Goal: Task Accomplishment & Management: Complete application form

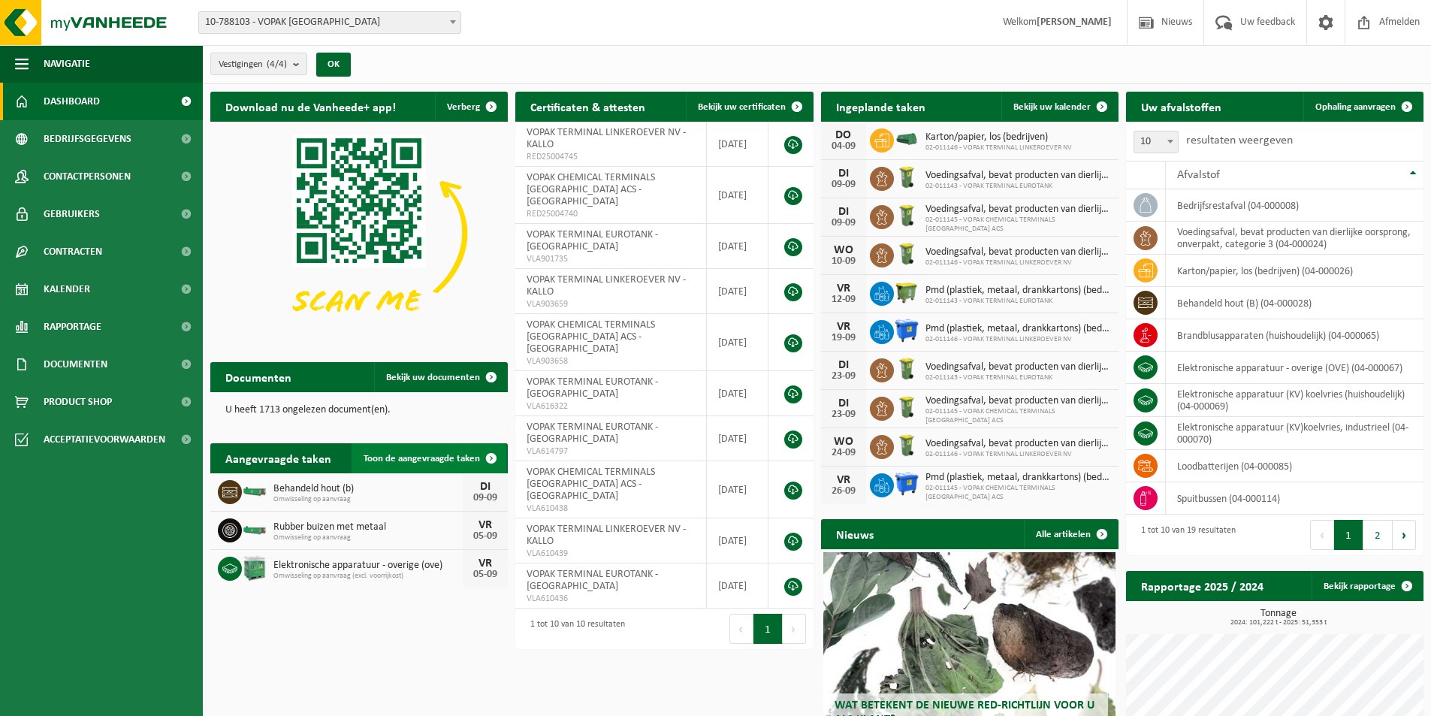
click at [436, 450] on link "Toon de aangevraagde taken" at bounding box center [429, 458] width 155 height 30
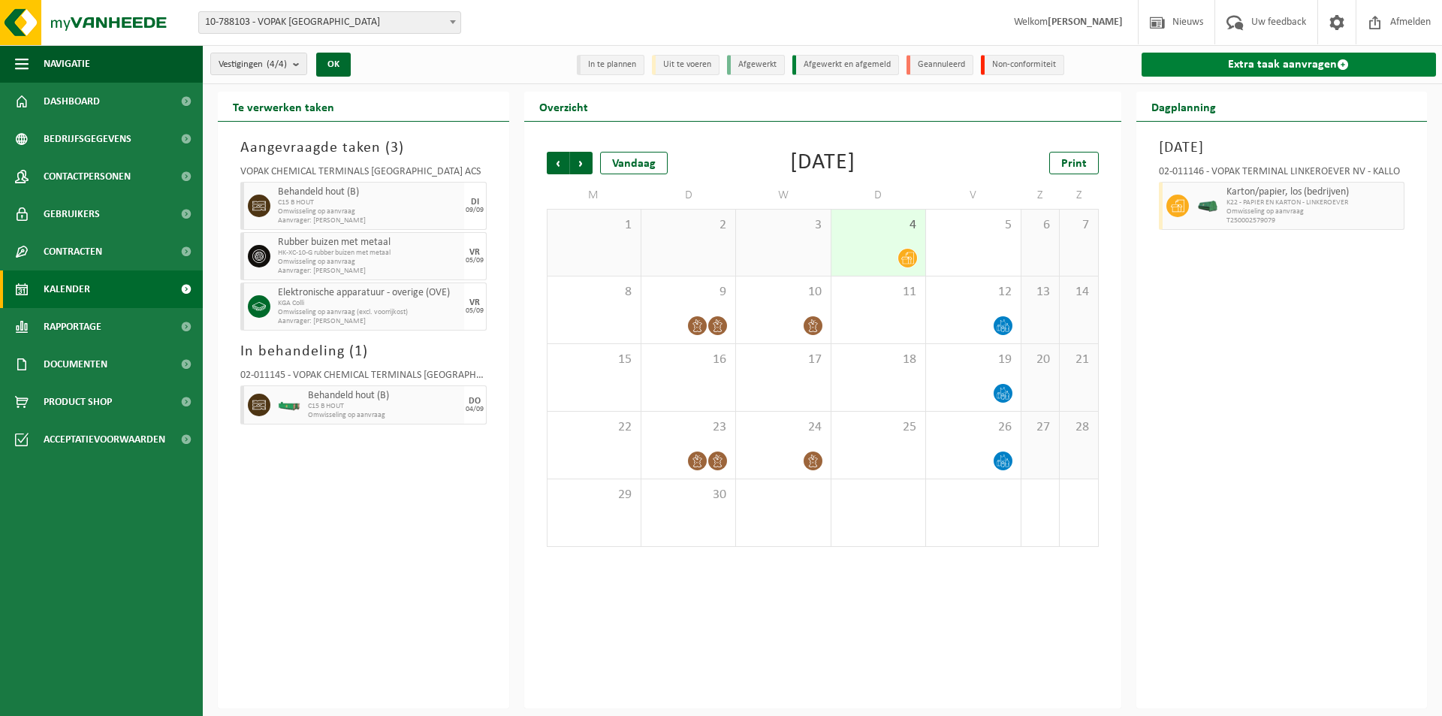
click at [1305, 65] on link "Extra taak aanvragen" at bounding box center [1289, 65] width 295 height 24
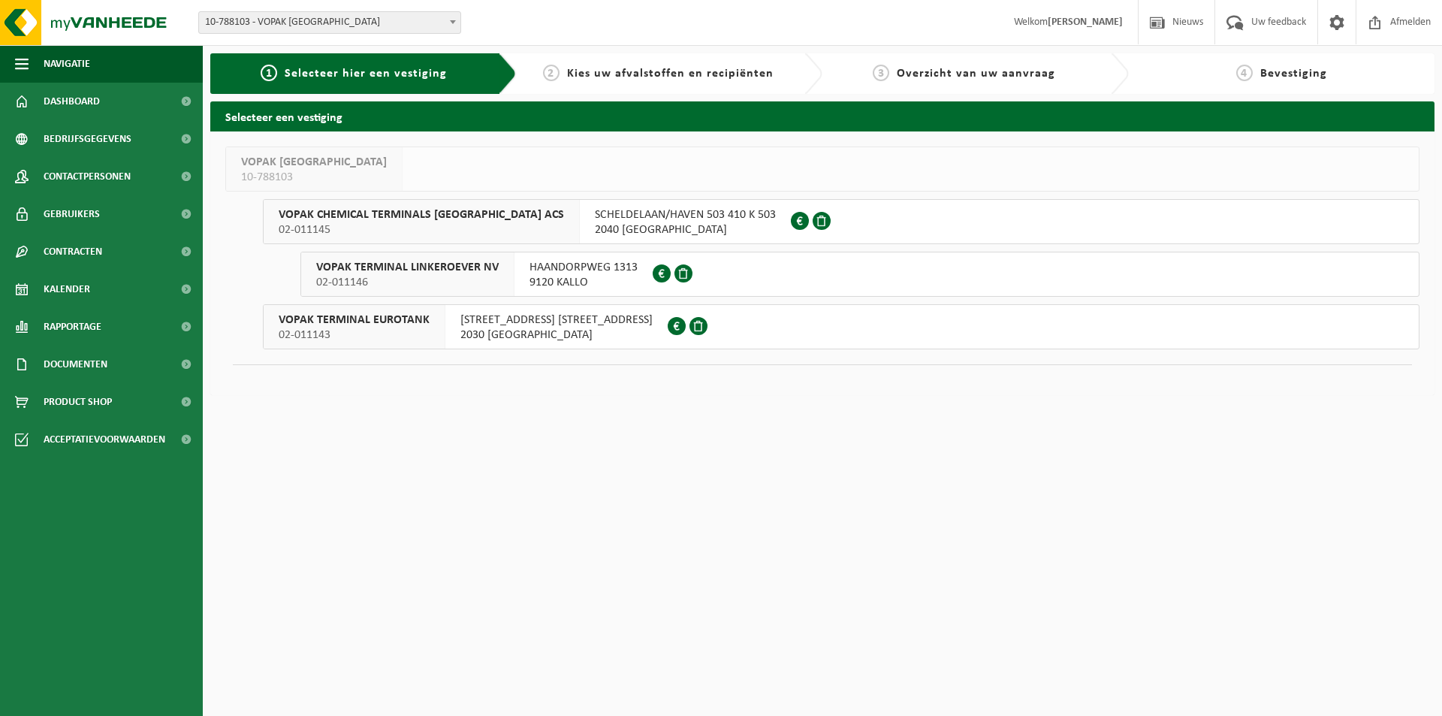
click at [405, 328] on span "02-011143" at bounding box center [354, 335] width 151 height 15
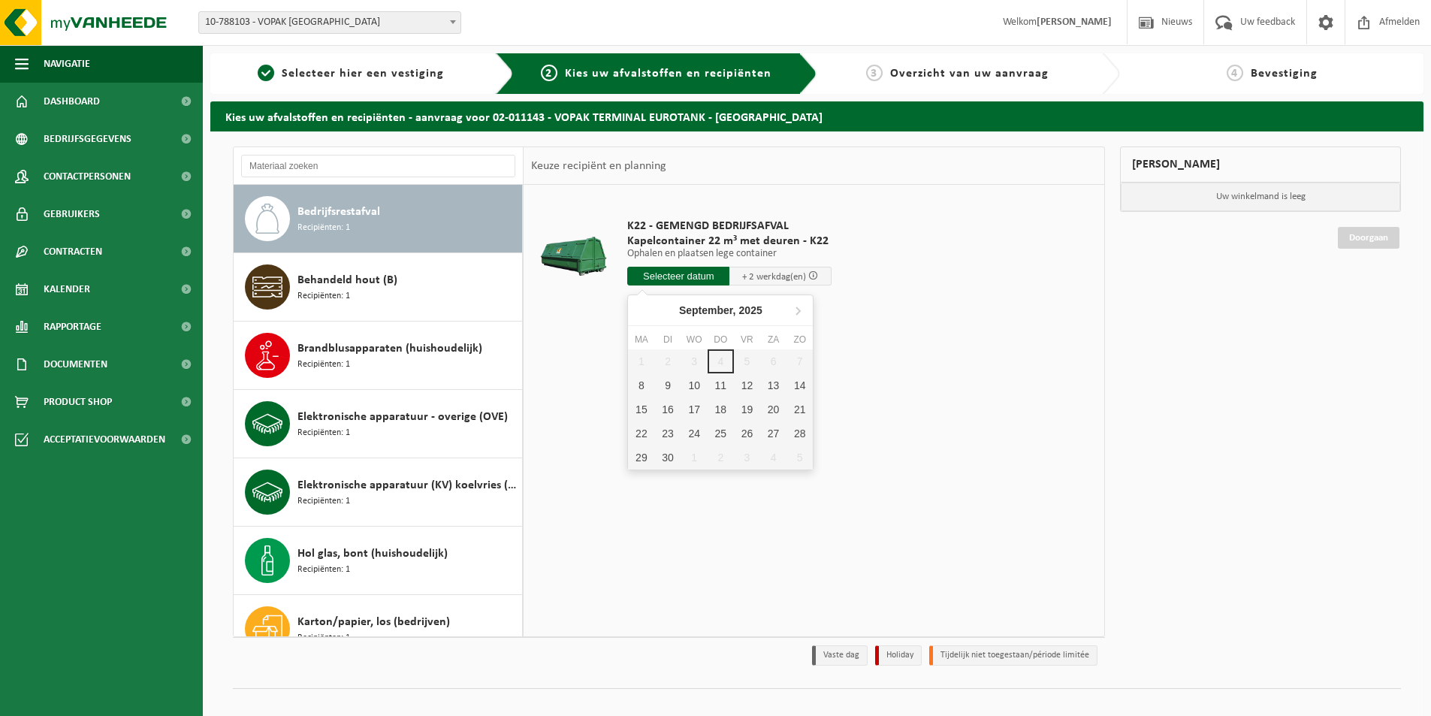
click at [684, 272] on input "text" at bounding box center [678, 276] width 102 height 19
click at [638, 386] on div "8" at bounding box center [641, 385] width 26 height 24
type input "Van 2025-09-08"
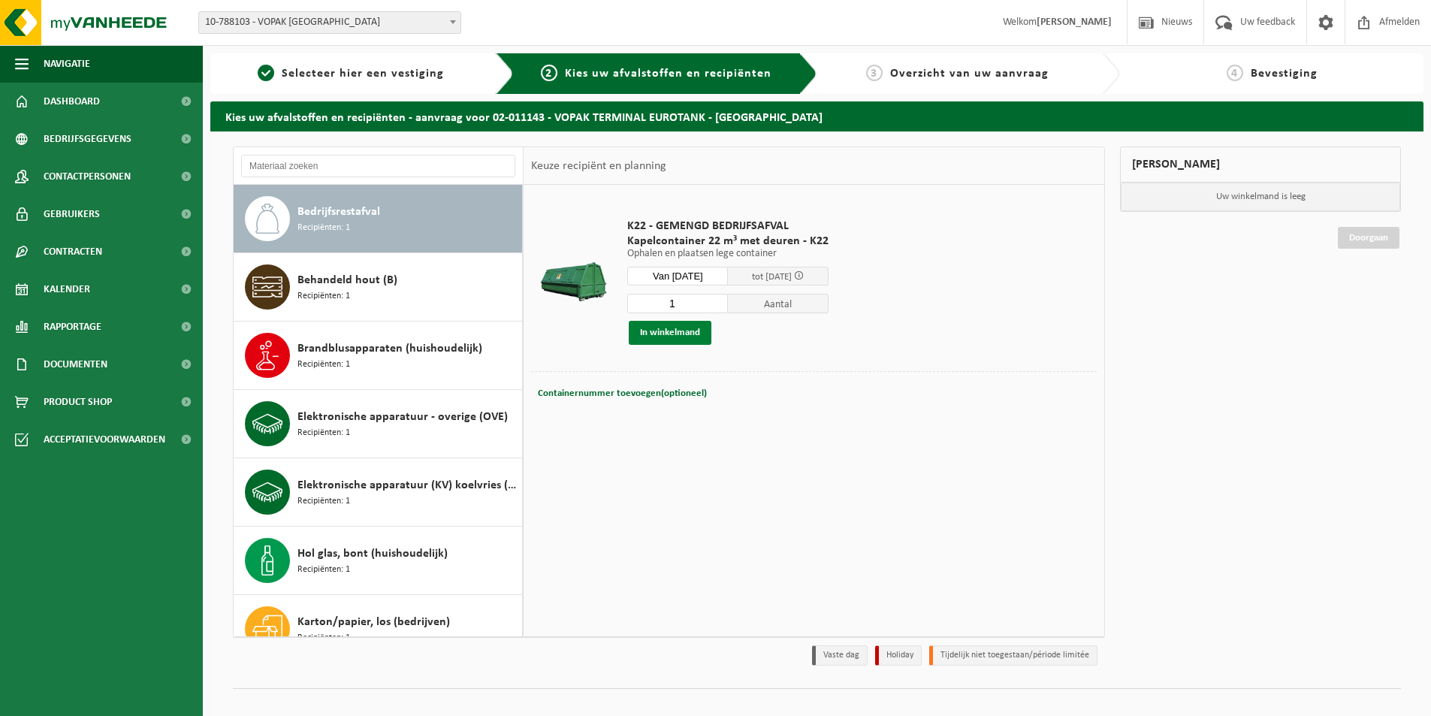
click at [678, 334] on button "In winkelmand" at bounding box center [670, 333] width 83 height 24
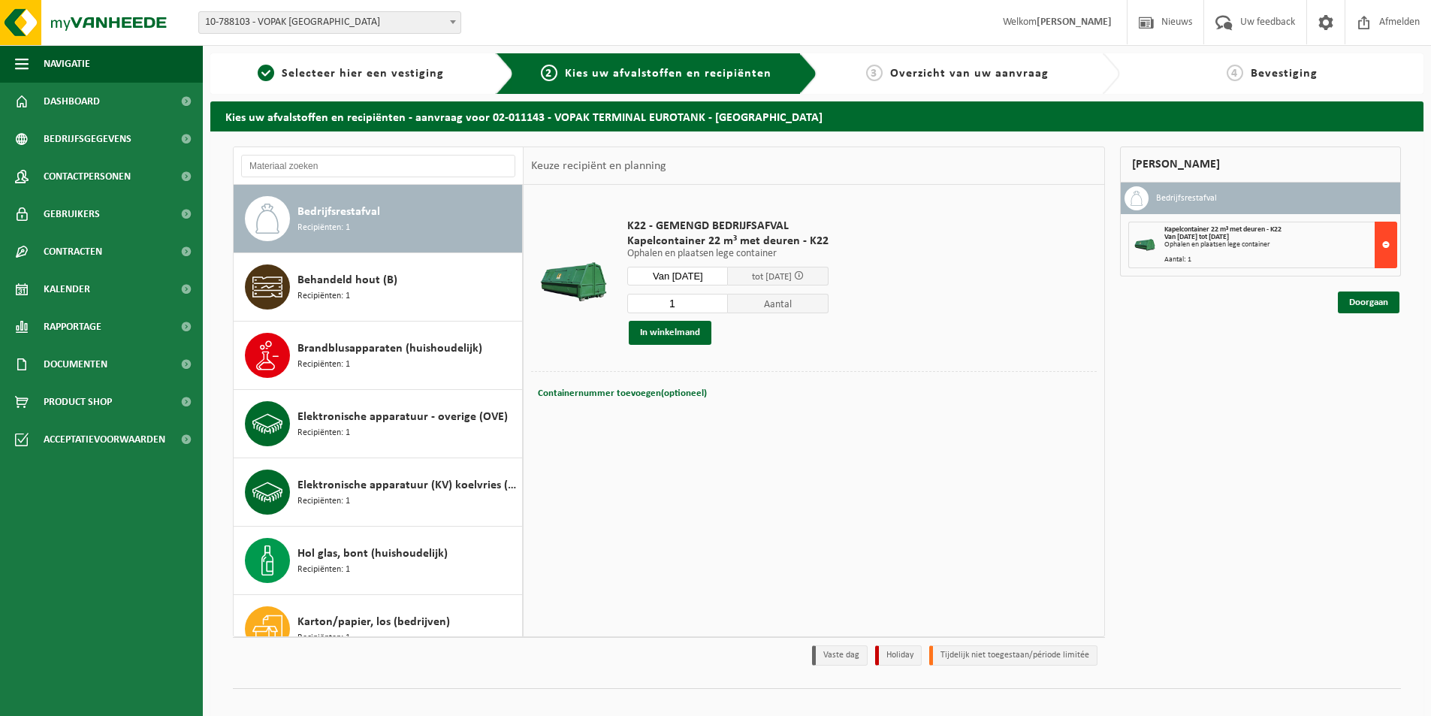
click at [1378, 249] on button at bounding box center [1386, 245] width 23 height 47
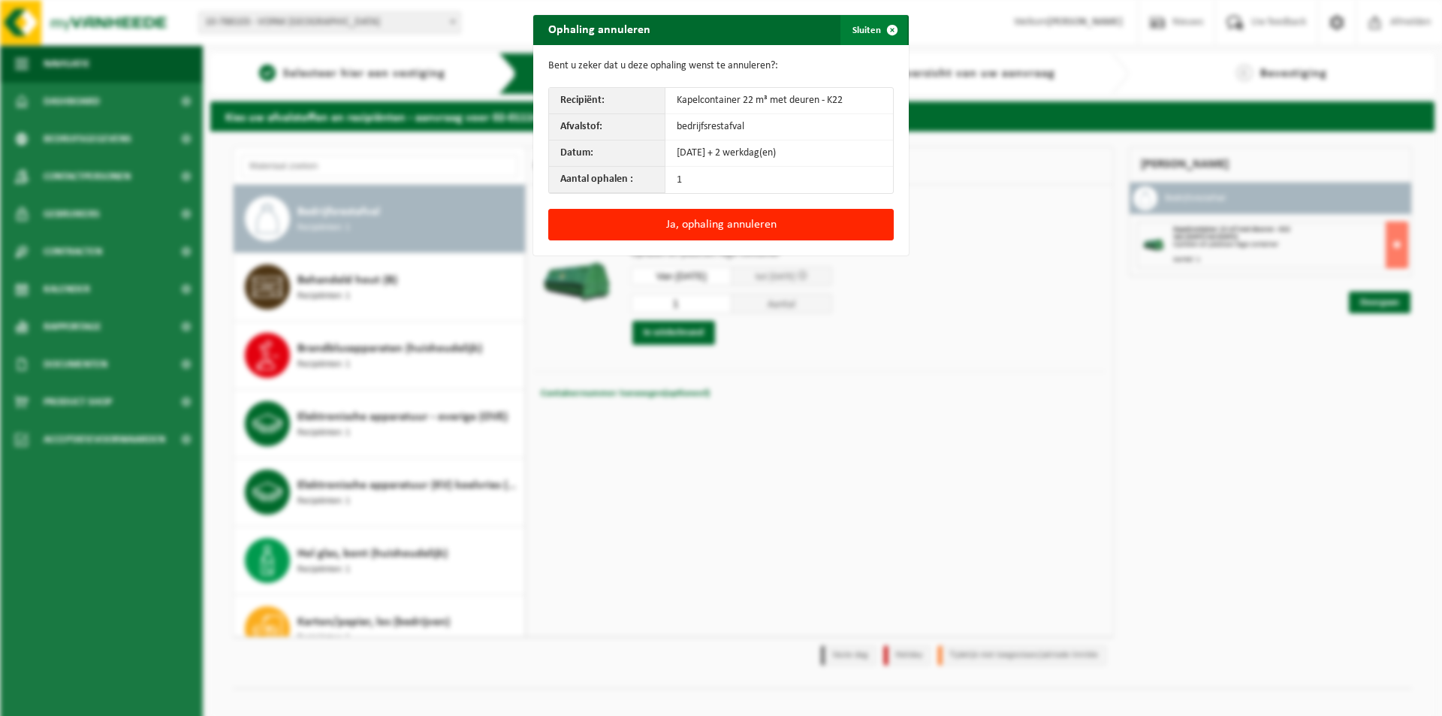
click at [886, 31] on span "button" at bounding box center [892, 30] width 30 height 30
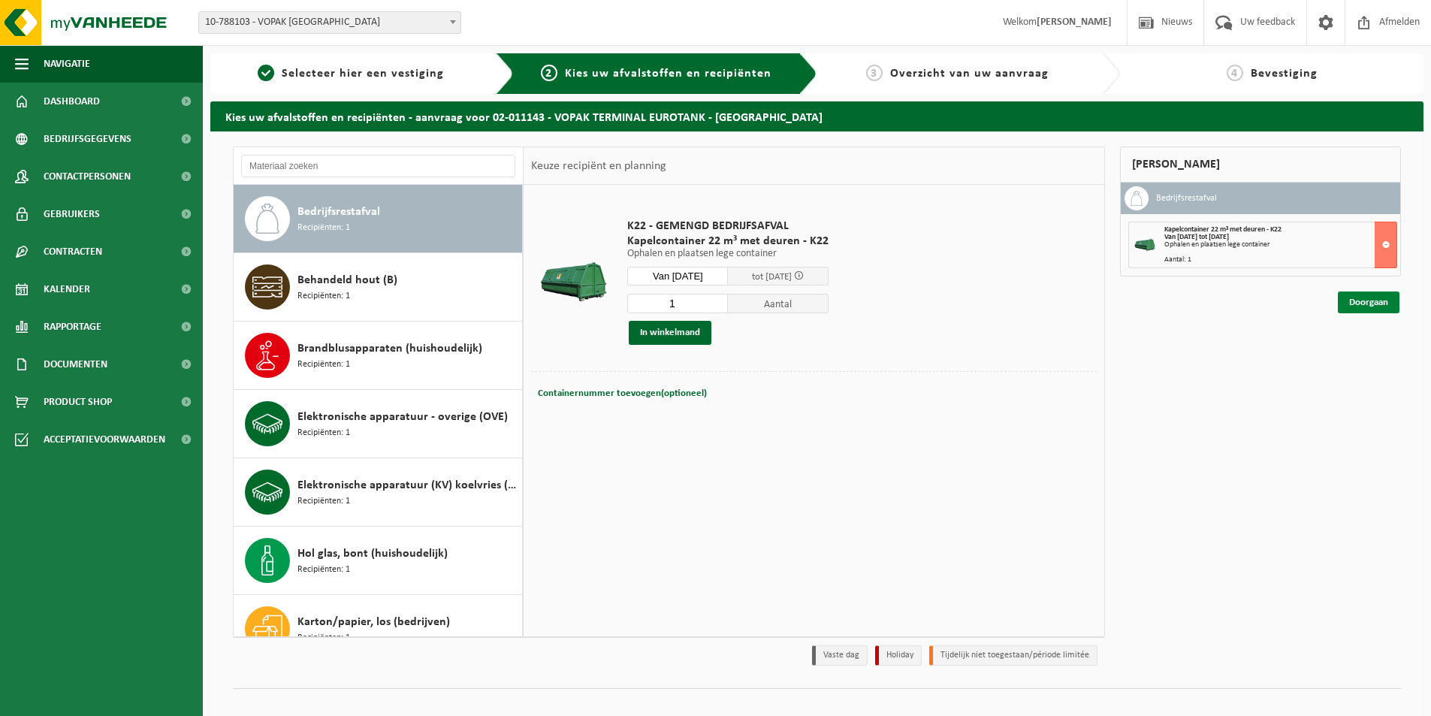
click at [1366, 303] on link "Doorgaan" at bounding box center [1369, 302] width 62 height 22
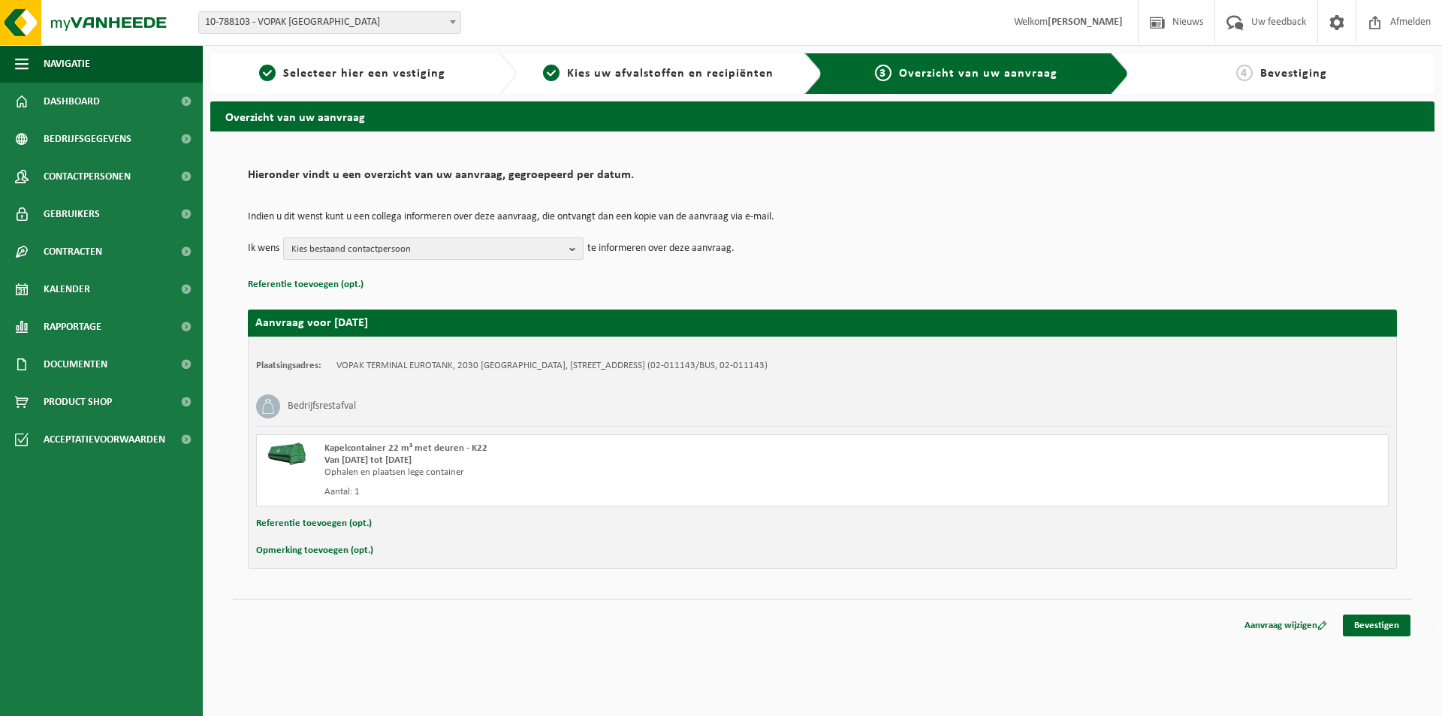
click at [425, 246] on span "Kies bestaand contactpersoon" at bounding box center [427, 249] width 272 height 23
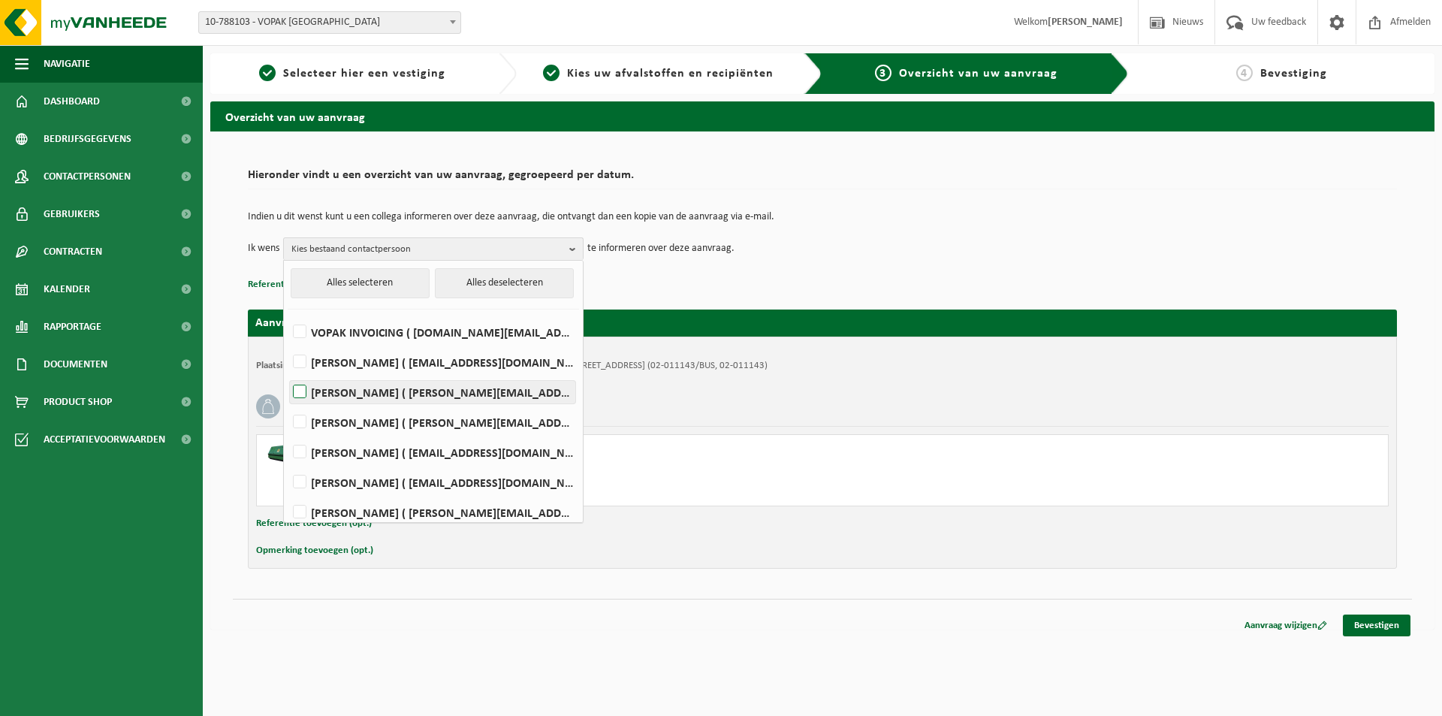
click at [300, 394] on label "DOMINIQUE GEUDENS ( dominique.geudens@vopak.com )" at bounding box center [432, 392] width 285 height 23
click at [288, 373] on input "DOMINIQUE GEUDENS ( dominique.geudens@vopak.com )" at bounding box center [287, 373] width 1 height 1
checkbox input "true"
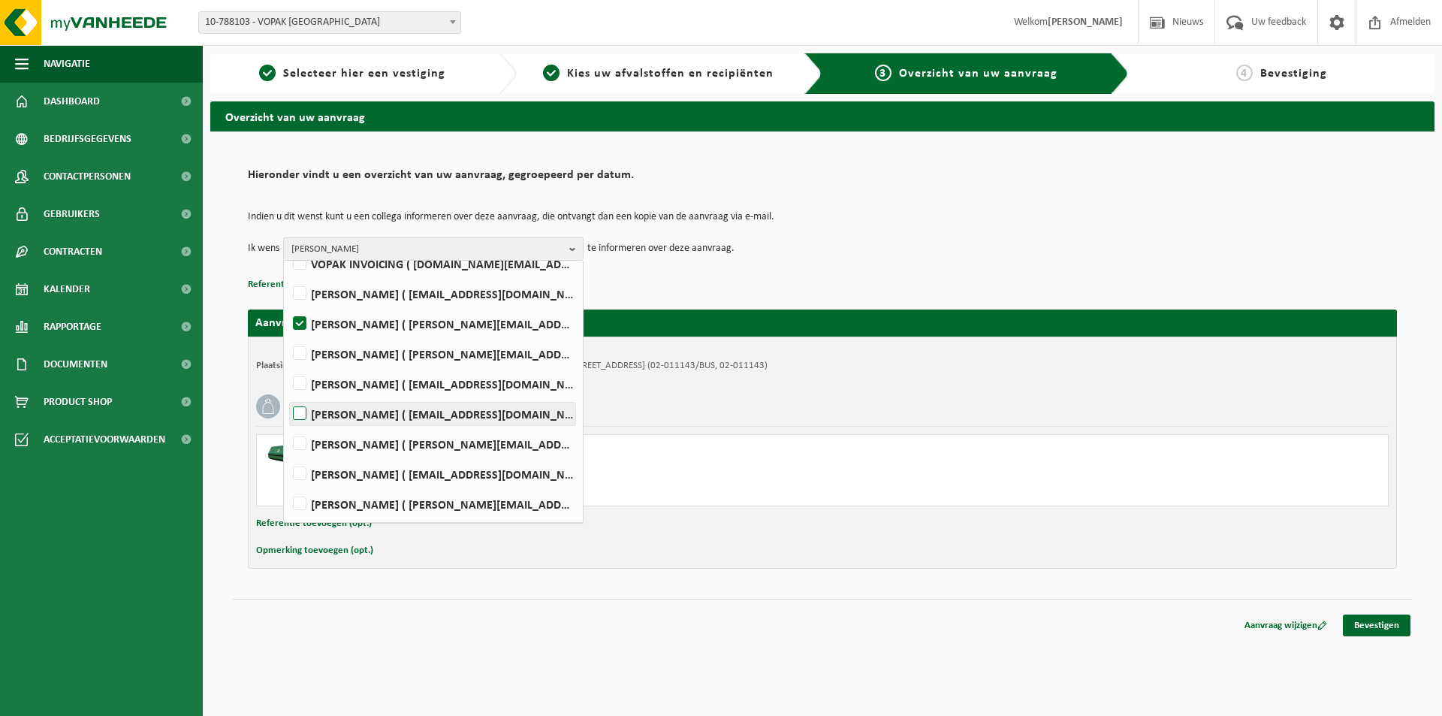
click at [301, 409] on label "[PERSON_NAME] ( [EMAIL_ADDRESS][DOMAIN_NAME] )" at bounding box center [432, 414] width 285 height 23
click at [288, 395] on input "[PERSON_NAME] ( [EMAIL_ADDRESS][DOMAIN_NAME] )" at bounding box center [287, 394] width 1 height 1
checkbox input "true"
click at [301, 471] on label "Koen Vereecken ( koen.vereecken@vopak.com )" at bounding box center [432, 474] width 285 height 23
click at [288, 455] on input "Koen Vereecken ( koen.vereecken@vopak.com )" at bounding box center [287, 454] width 1 height 1
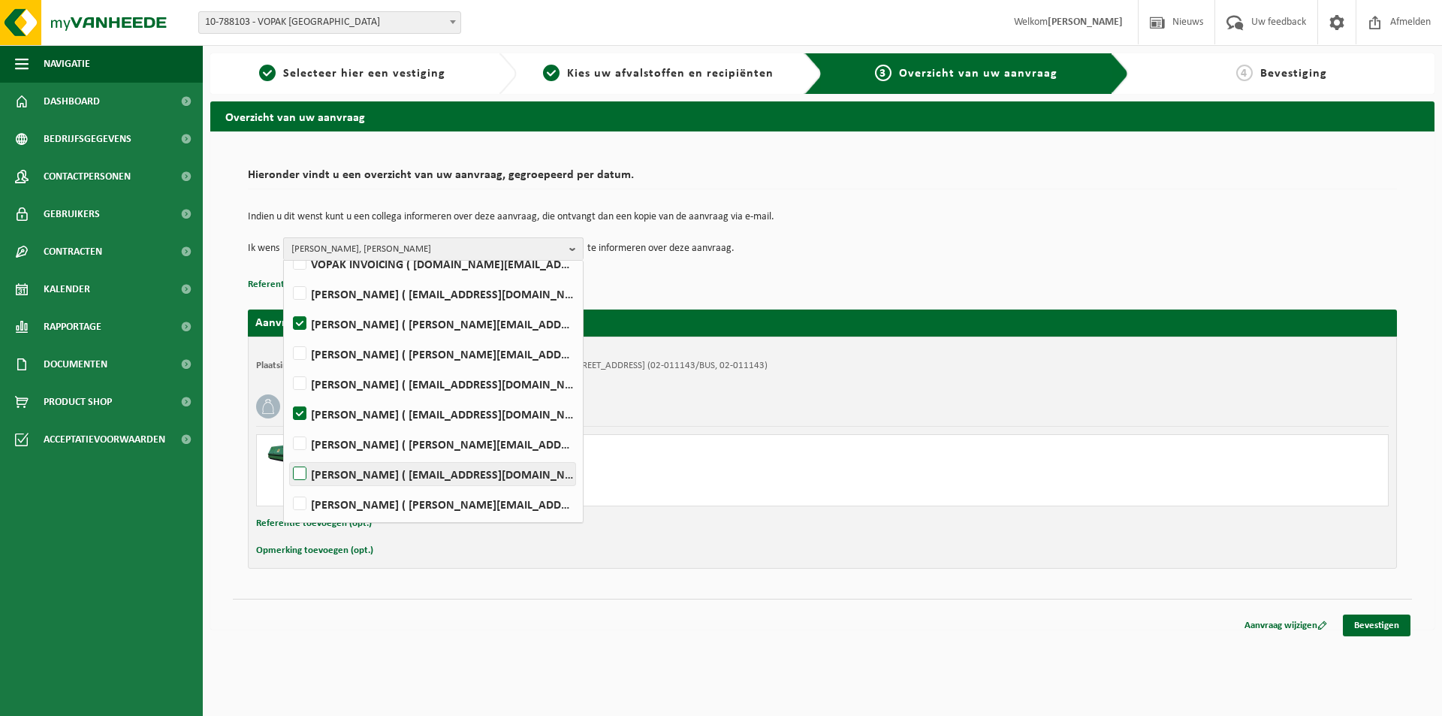
checkbox input "true"
click at [913, 255] on td "Ik wens DOMINIQUE GEUDENS, Jason Van Esbroeck, Koen Vereecken Alles selecteren …" at bounding box center [822, 248] width 1149 height 23
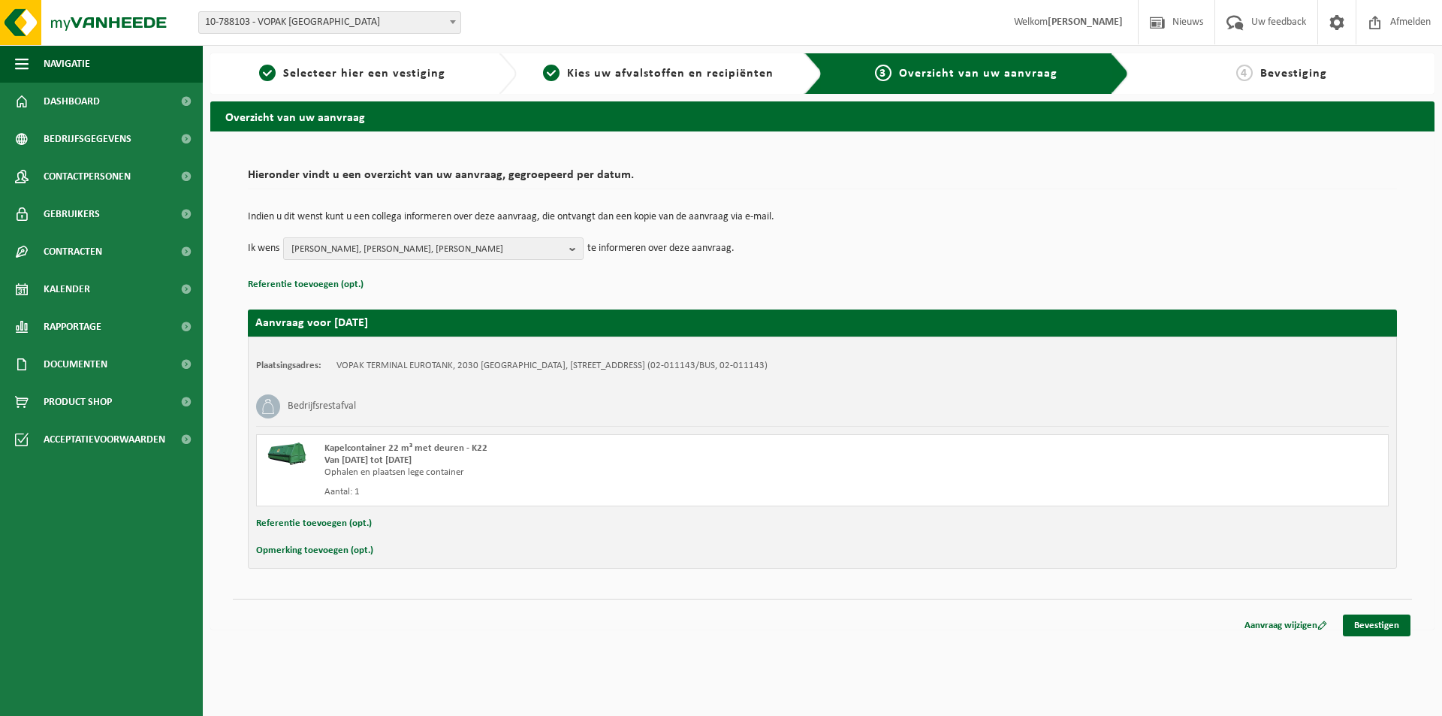
click at [360, 460] on strong "Van 2025-09-08 tot 2025-09-10" at bounding box center [367, 460] width 87 height 10
click at [481, 462] on div "Van 2025-09-08 tot 2025-09-10" at bounding box center [603, 460] width 558 height 12
click at [707, 71] on span "Kies uw afvalstoffen en recipiënten" at bounding box center [670, 74] width 207 height 12
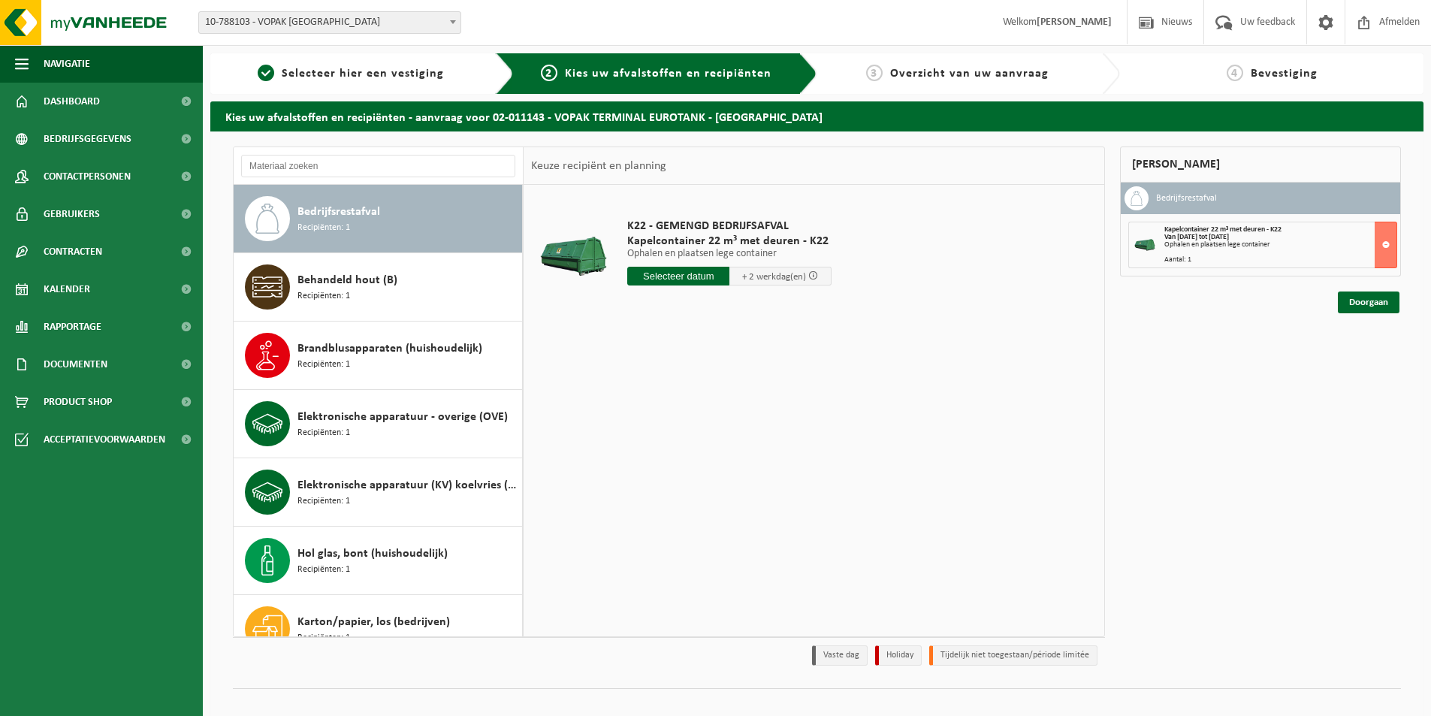
click at [1218, 239] on strong "Van [DATE] tot [DATE]" at bounding box center [1196, 237] width 65 height 8
click at [670, 269] on input "text" at bounding box center [678, 276] width 102 height 19
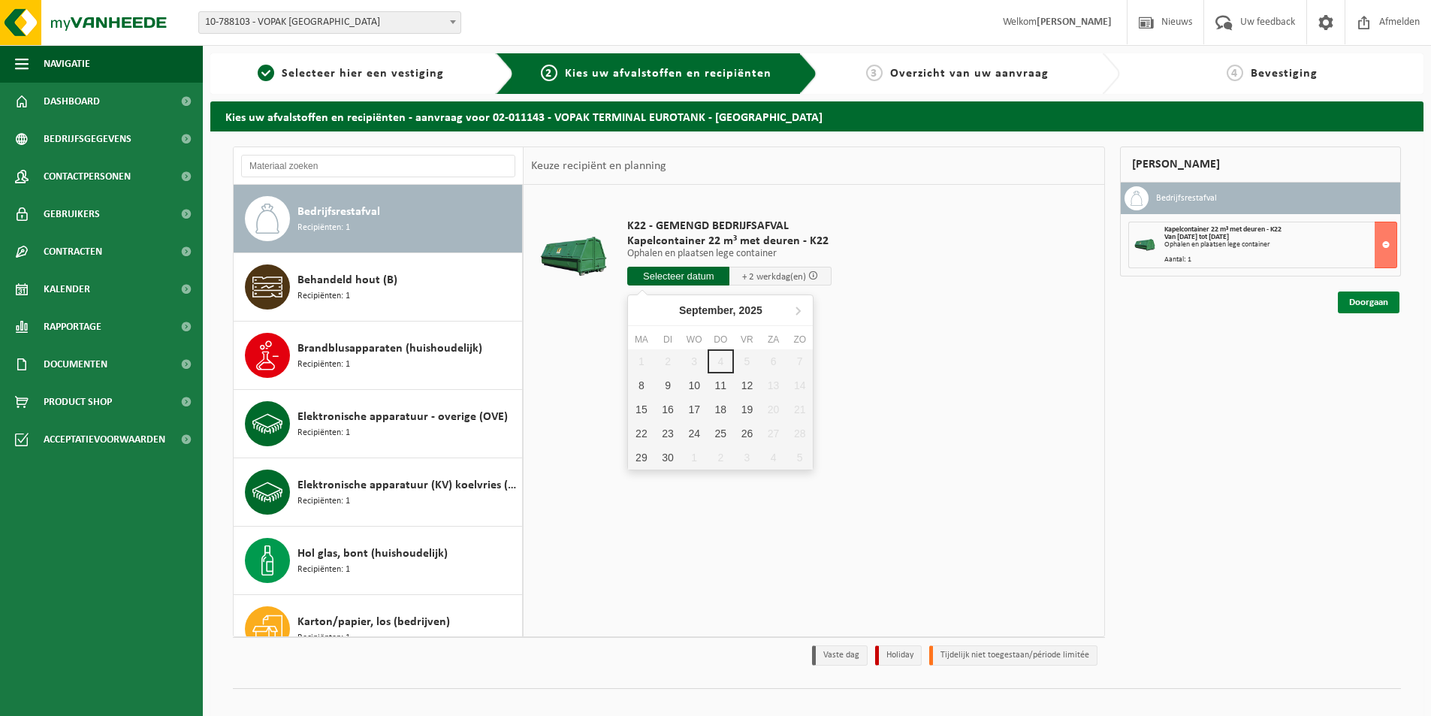
click at [1377, 300] on link "Doorgaan" at bounding box center [1369, 302] width 62 height 22
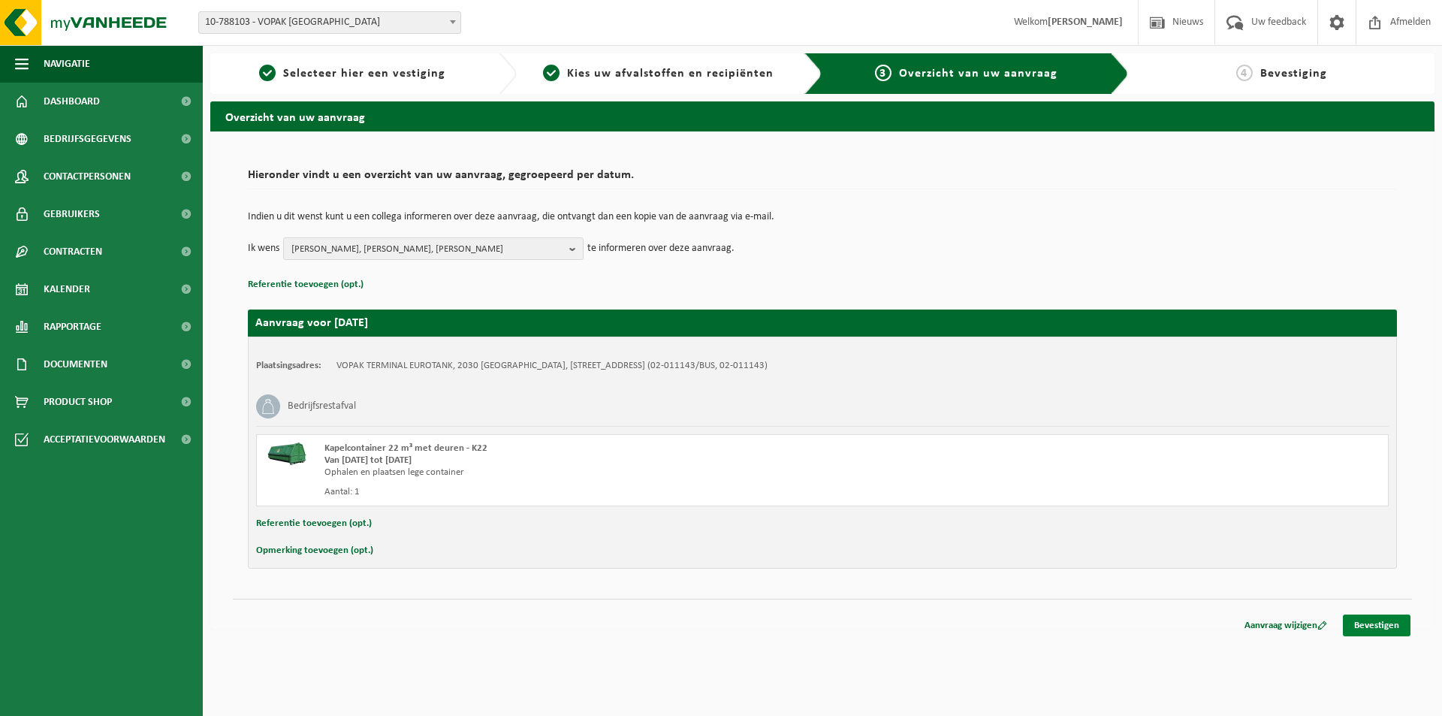
click at [1380, 629] on link "Bevestigen" at bounding box center [1377, 625] width 68 height 22
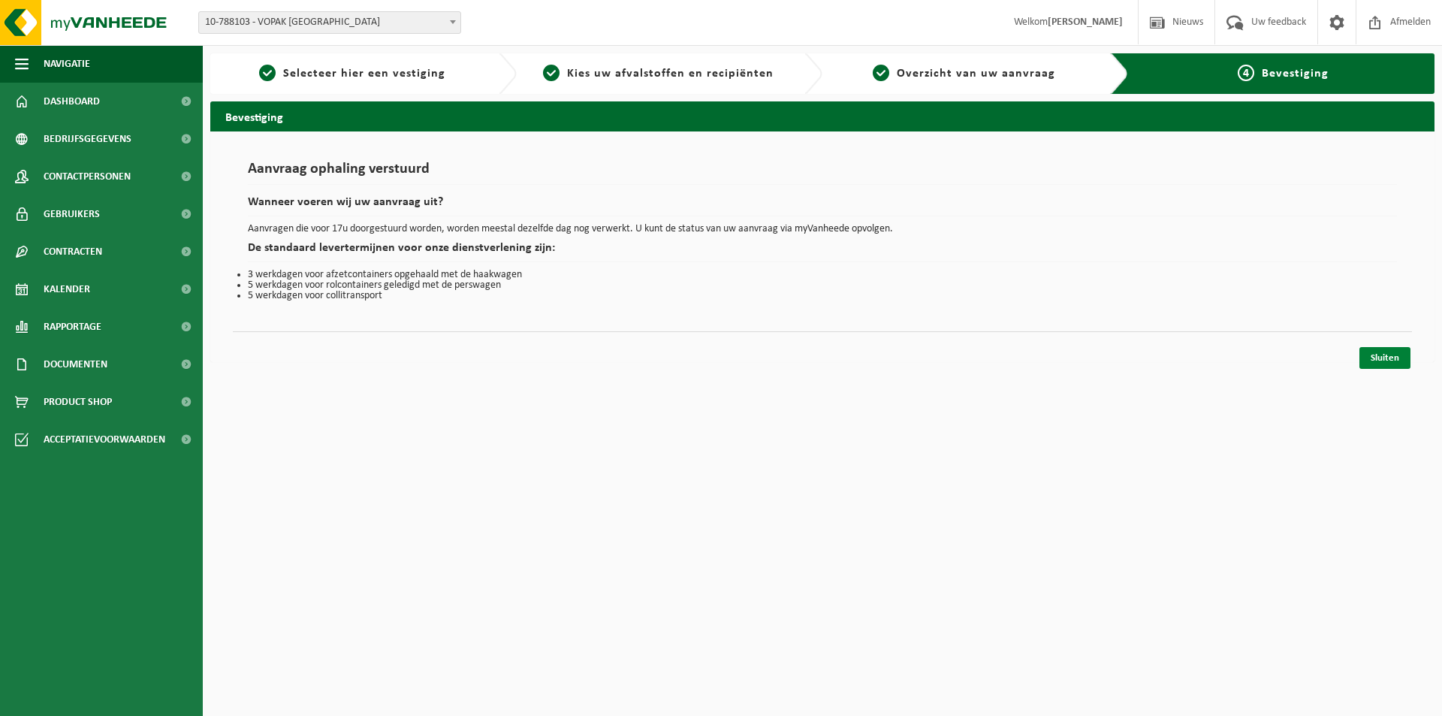
click at [1390, 355] on link "Sluiten" at bounding box center [1385, 358] width 51 height 22
